Goal: Obtain resource: Download file/media

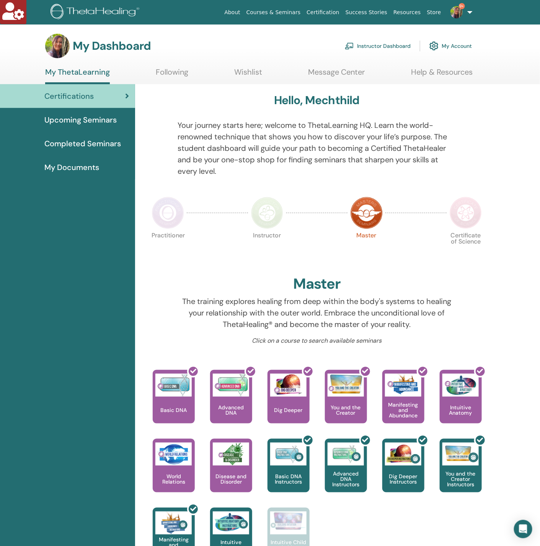
click at [83, 142] on span "Completed Seminars" at bounding box center [82, 143] width 77 height 11
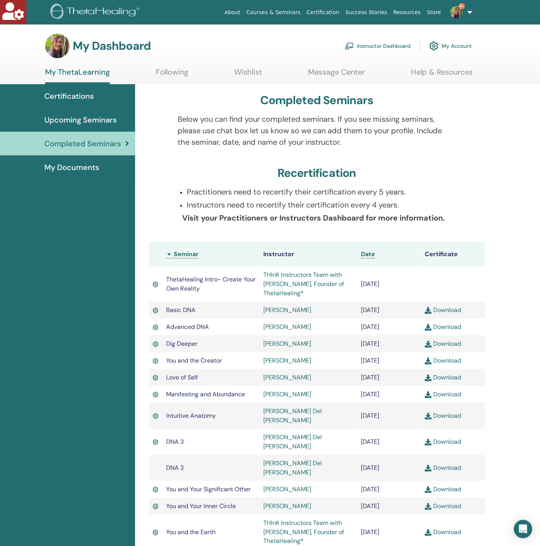
click at [83, 91] on span "Certifications" at bounding box center [68, 95] width 49 height 11
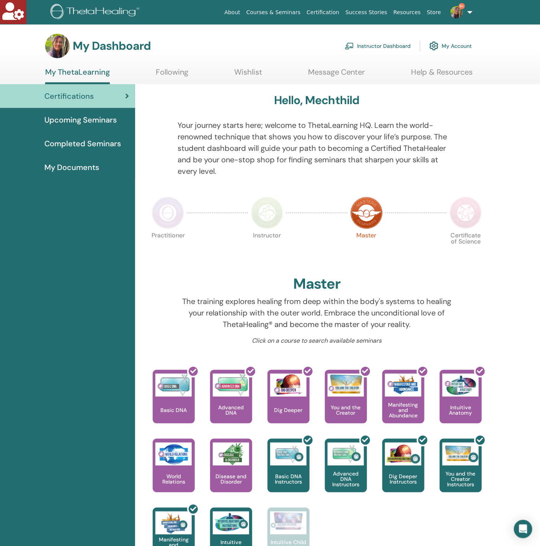
click at [59, 169] on span "My Documents" at bounding box center [71, 166] width 55 height 11
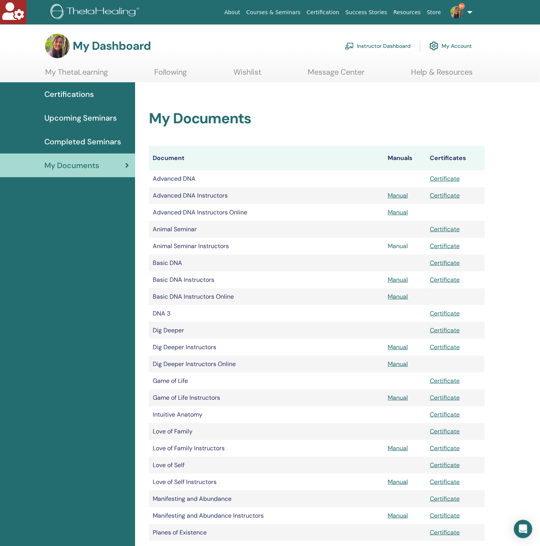
click at [403, 246] on link "Manual" at bounding box center [398, 246] width 20 height 8
click at [398, 245] on link "Manual" at bounding box center [398, 246] width 20 height 8
click at [386, 39] on link "Instructor Dashboard" at bounding box center [378, 46] width 66 height 17
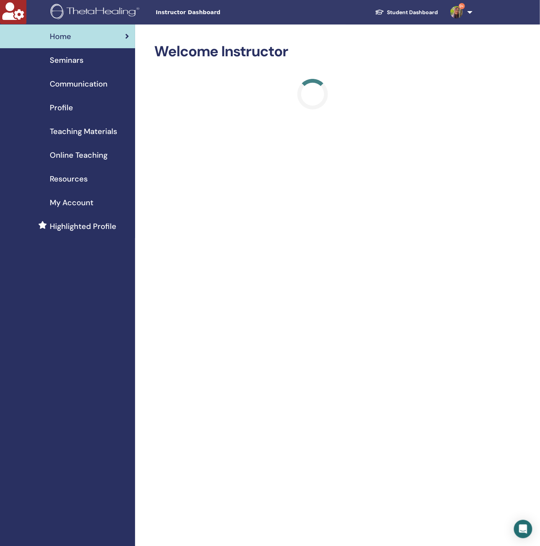
click at [83, 131] on span "Teaching Materials" at bounding box center [83, 131] width 67 height 11
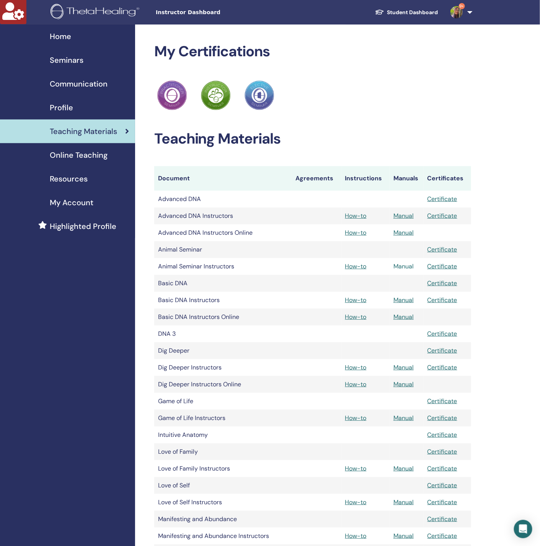
click at [402, 267] on link "Manual" at bounding box center [403, 266] width 20 height 8
